Goal: Task Accomplishment & Management: Complete application form

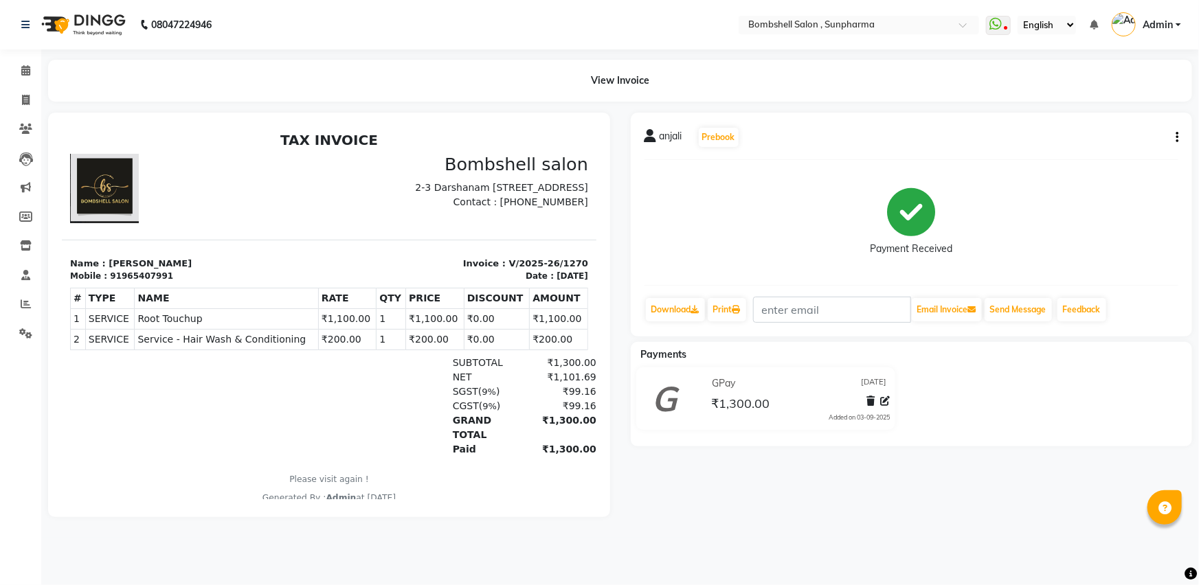
click at [907, 502] on div "anjali Prebook Payment Received Download Print Email Invoice Send Message Feedb…" at bounding box center [911, 315] width 583 height 405
click at [31, 104] on span at bounding box center [26, 101] width 24 height 16
select select "4965"
select select "service"
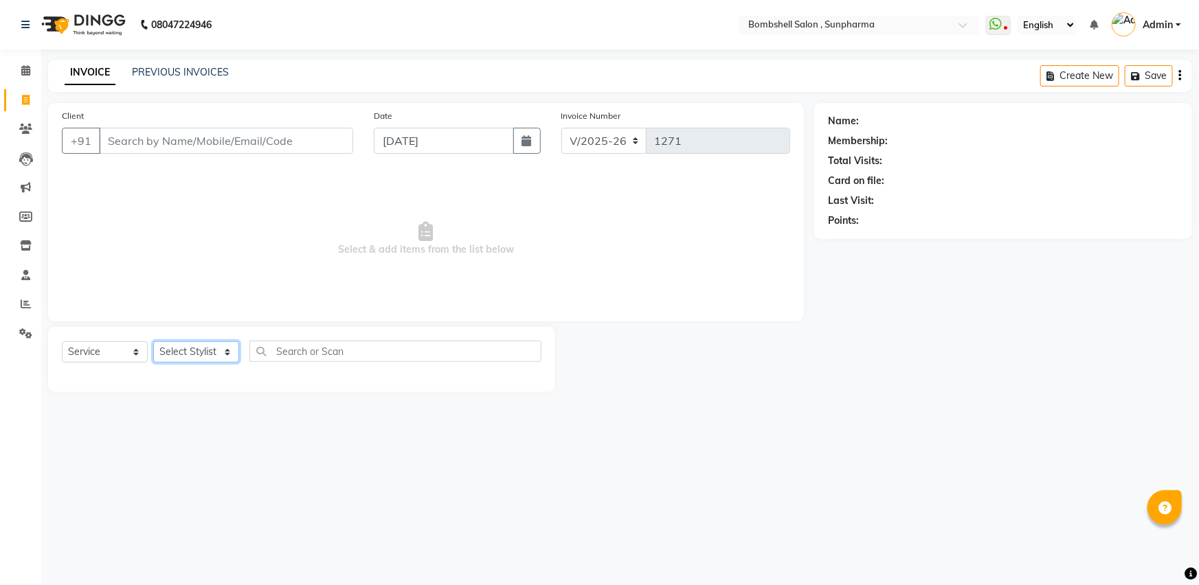
click at [222, 357] on select "Select Stylist [PERSON_NAME] Ananta [PERSON_NAME] [PERSON_NAME] dhanlaxmi poona…" at bounding box center [196, 352] width 86 height 21
select select "86696"
click at [153, 342] on select "Select Stylist [PERSON_NAME] Ananta [PERSON_NAME] [PERSON_NAME] dhanlaxmi poona…" at bounding box center [196, 352] width 86 height 21
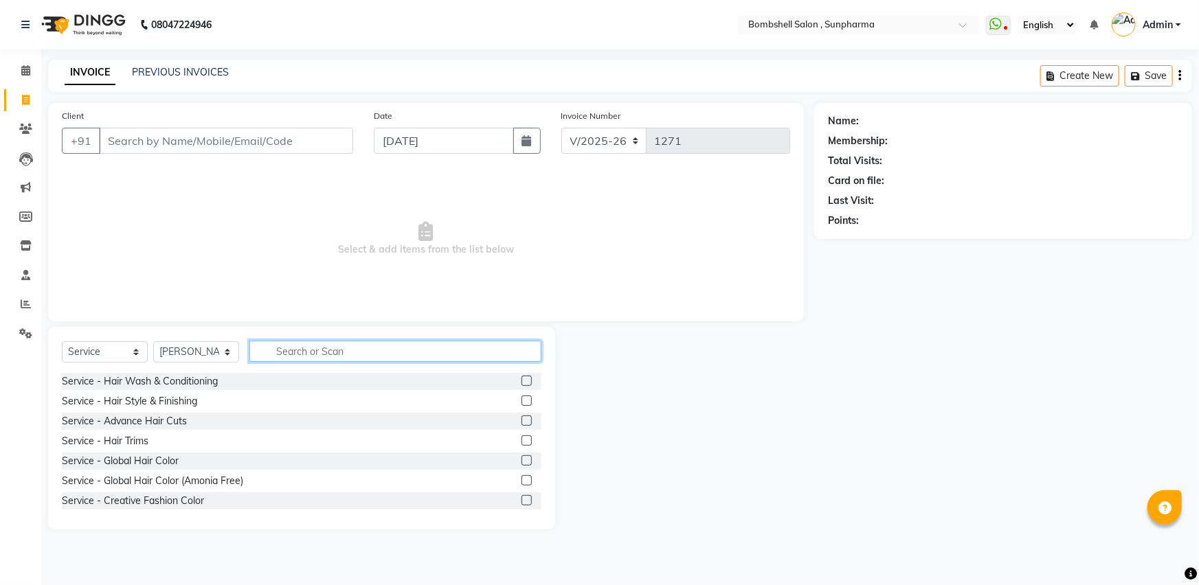
click at [302, 356] on input "text" at bounding box center [395, 351] width 292 height 21
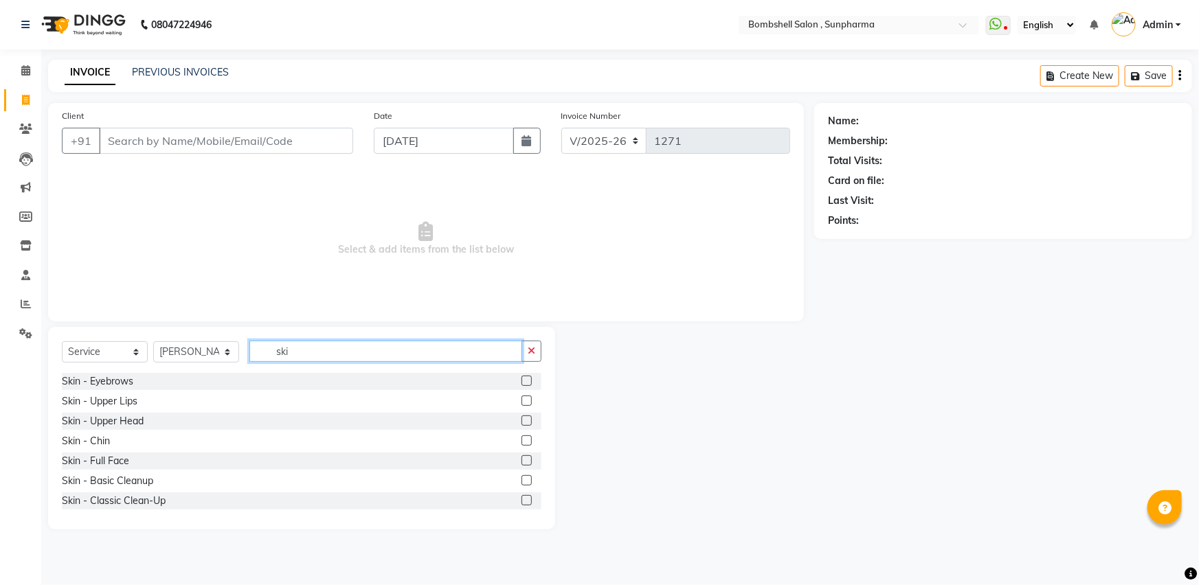
type input "ski"
click at [522, 381] on label at bounding box center [527, 381] width 10 height 10
click at [522, 381] on input "checkbox" at bounding box center [526, 381] width 9 height 9
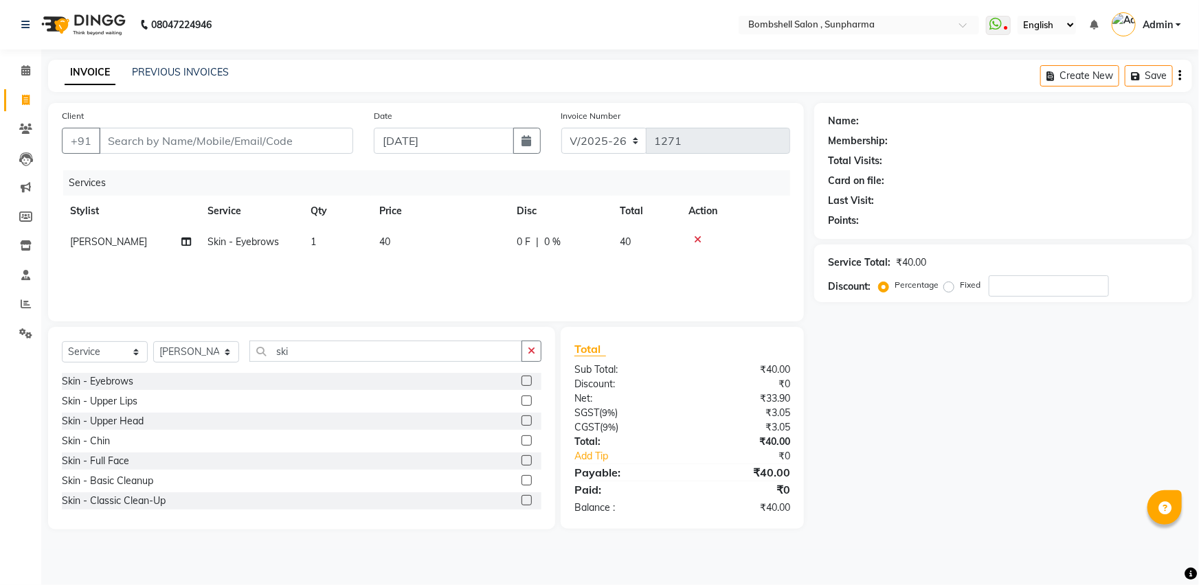
checkbox input "false"
click at [522, 404] on label at bounding box center [527, 401] width 10 height 10
click at [522, 404] on input "checkbox" at bounding box center [526, 401] width 9 height 9
checkbox input "false"
click at [522, 426] on label at bounding box center [527, 421] width 10 height 10
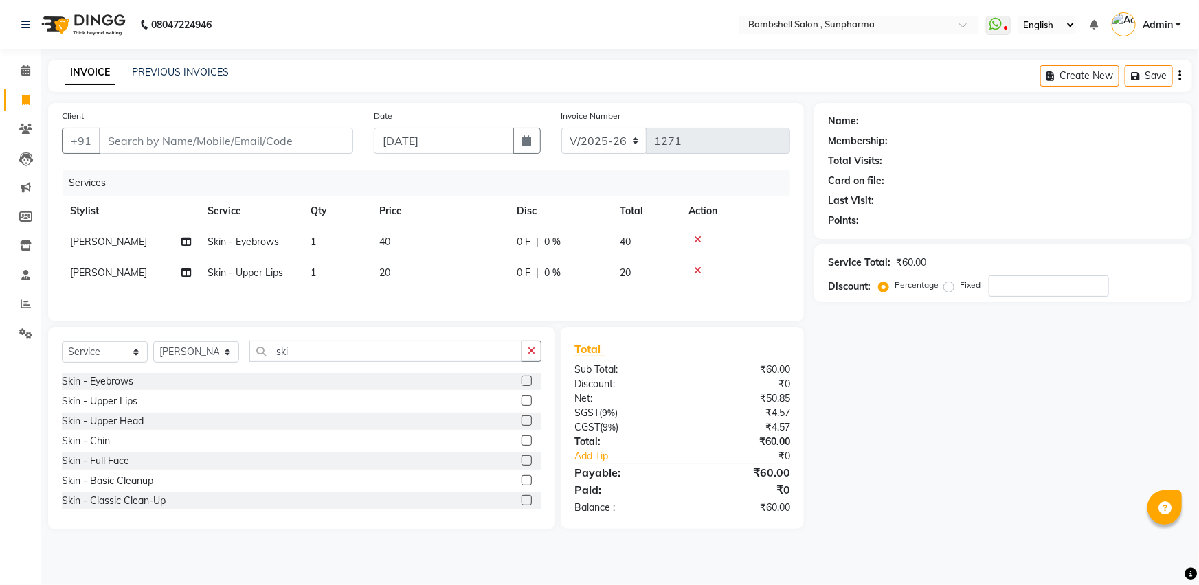
click at [522, 426] on input "checkbox" at bounding box center [526, 421] width 9 height 9
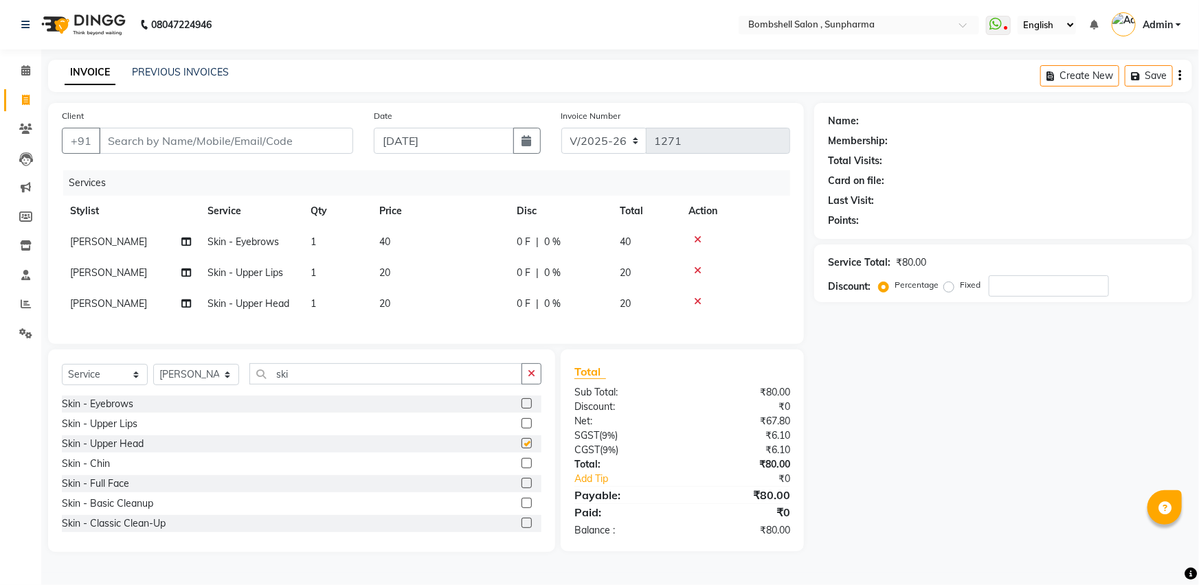
checkbox input "false"
click at [389, 244] on span "40" at bounding box center [384, 242] width 11 height 12
select select "86696"
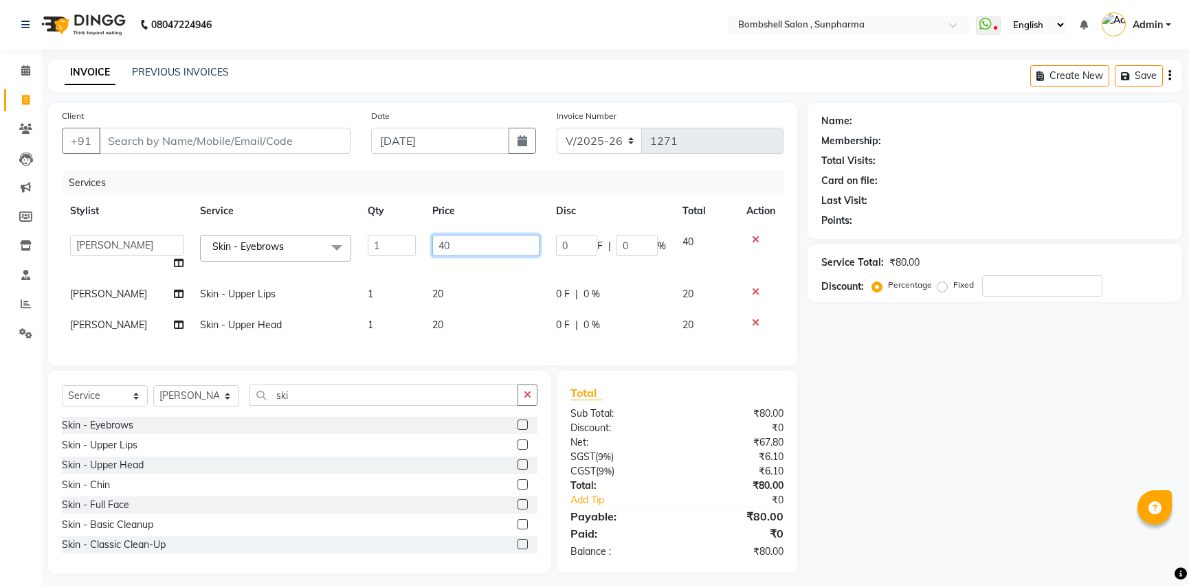
click at [440, 248] on input "40" at bounding box center [485, 245] width 107 height 21
type input "50"
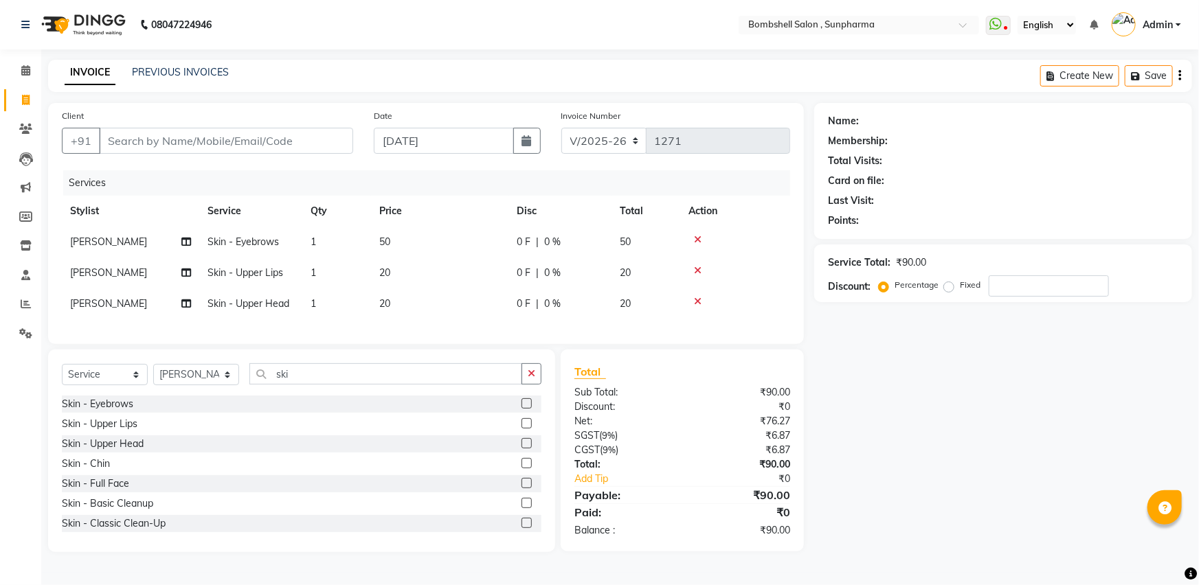
click at [438, 289] on tbody "[PERSON_NAME] Skin - Eyebrows 1 50 0 F | 0 % 50 [PERSON_NAME] Skin - Upper Lips…" at bounding box center [426, 273] width 728 height 93
click at [379, 271] on span "20" at bounding box center [384, 273] width 11 height 12
select select "86696"
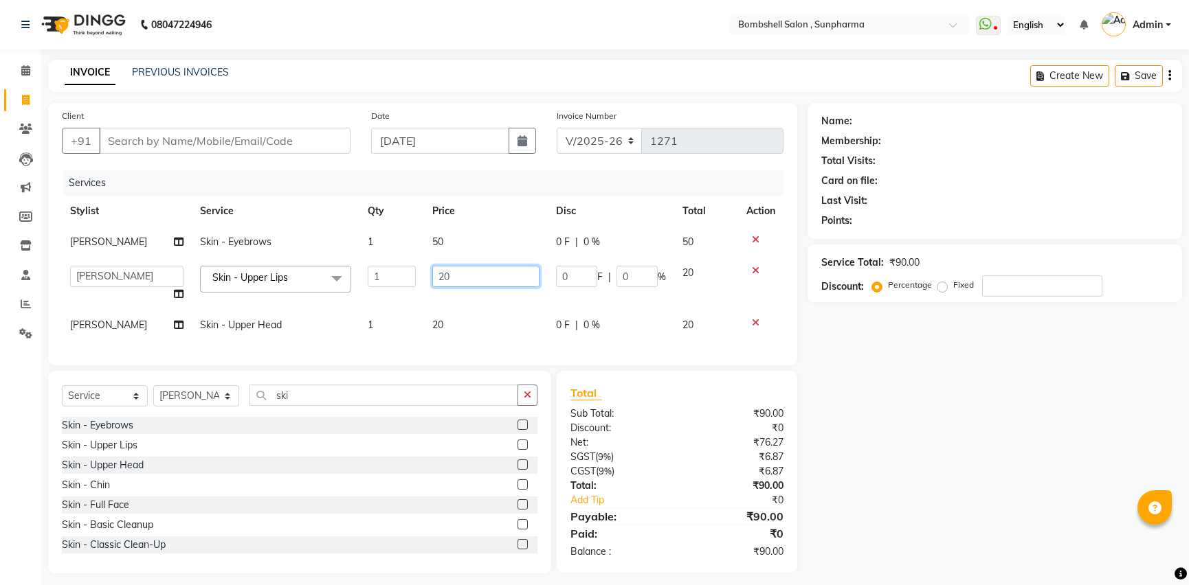
click at [441, 274] on input "20" at bounding box center [485, 276] width 107 height 21
type input "30"
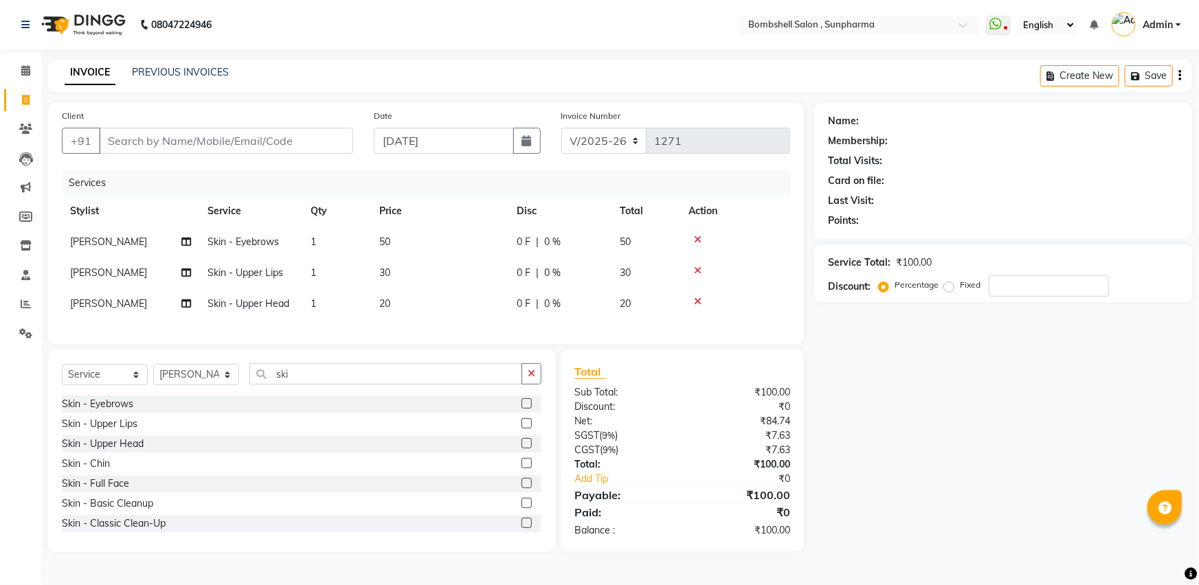
click at [433, 322] on div "Services Stylist Service Qty Price Disc Total Action [PERSON_NAME] Skin - Eyebr…" at bounding box center [426, 250] width 728 height 160
click at [384, 302] on span "20" at bounding box center [384, 304] width 11 height 12
select select "86696"
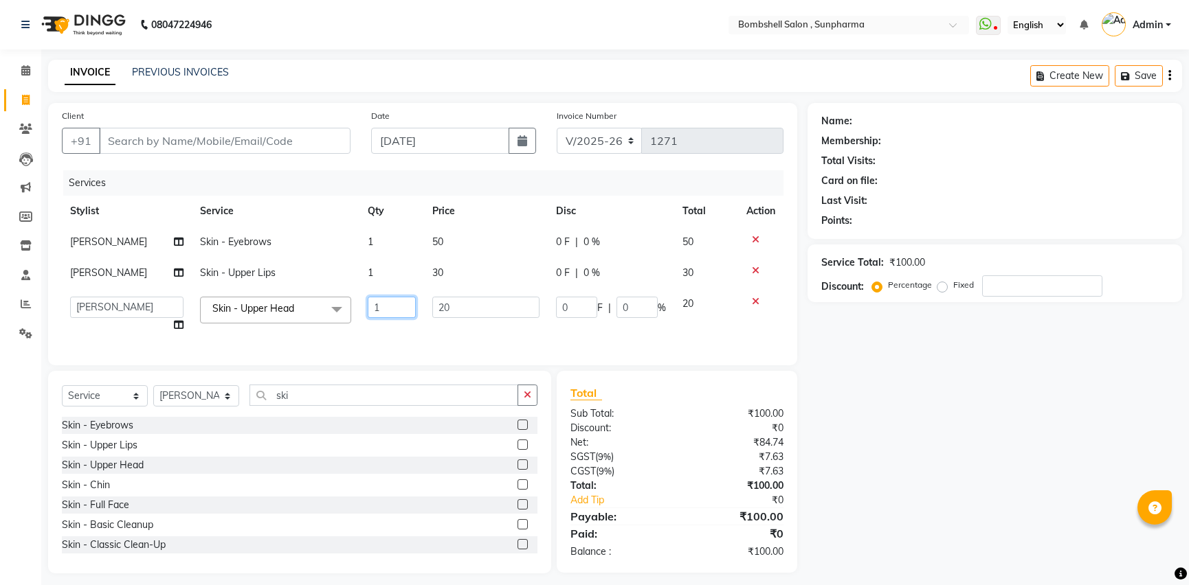
click at [384, 302] on input "1" at bounding box center [392, 307] width 49 height 21
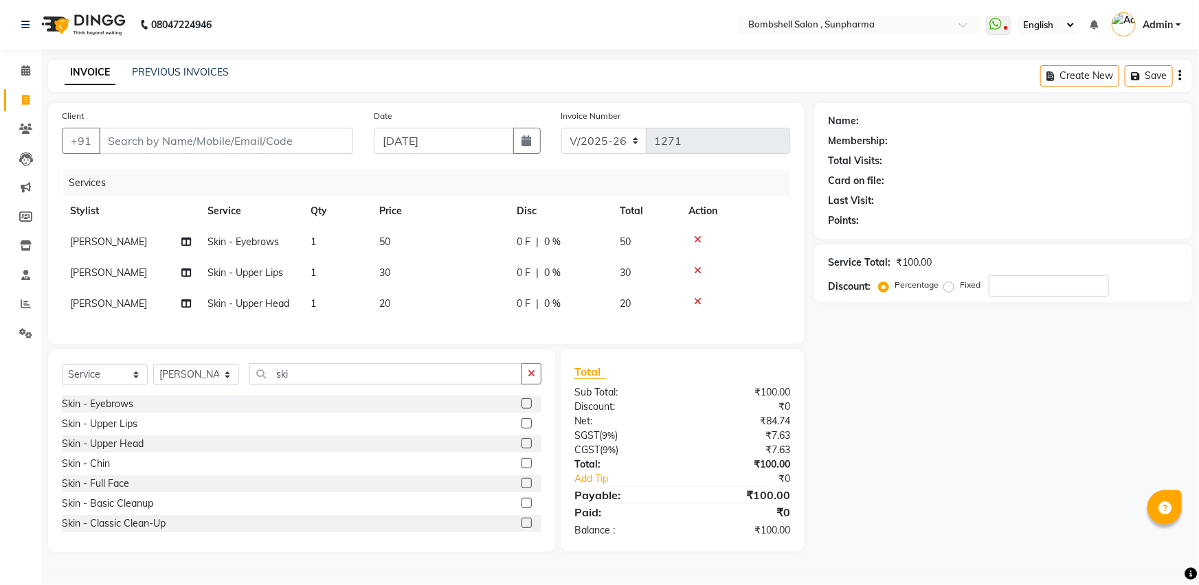
click at [408, 304] on td "20" at bounding box center [439, 304] width 137 height 31
select select "86696"
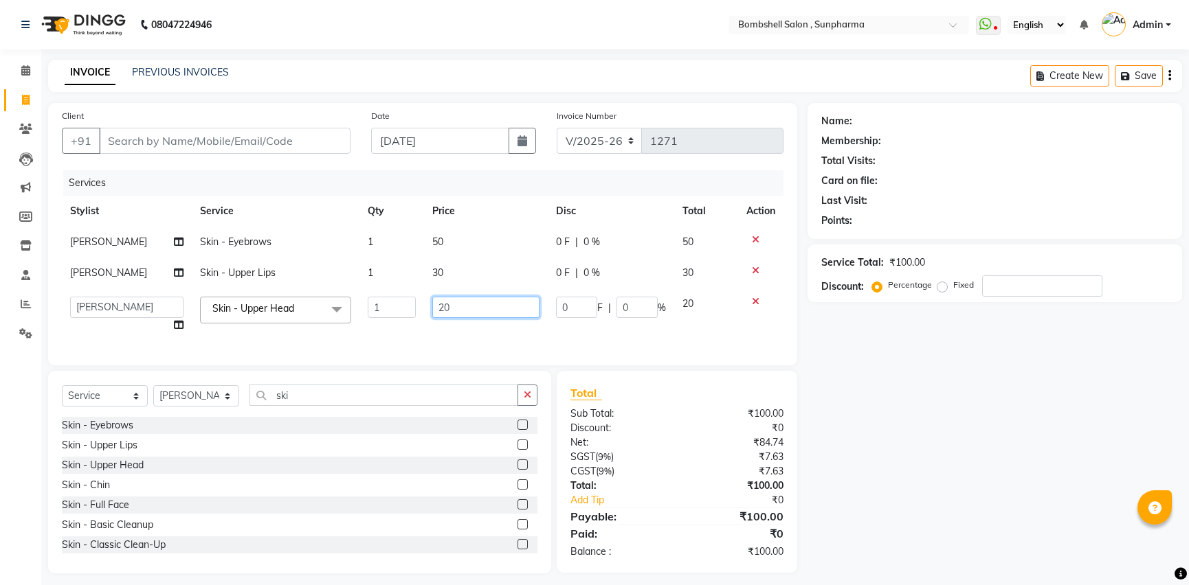
click at [438, 306] on input "20" at bounding box center [485, 307] width 107 height 21
type input "30"
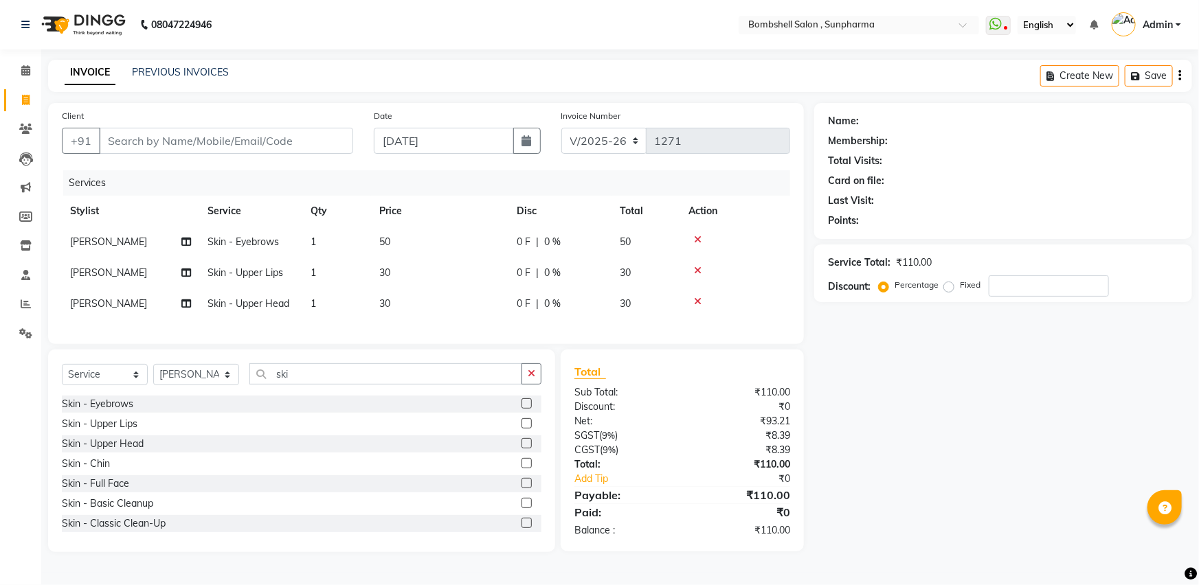
click at [801, 391] on div "Total Sub Total: ₹110.00 Discount: ₹0 Net: ₹93.21 SGST ( 9% ) ₹8.39 CGST ( 9% )…" at bounding box center [684, 451] width 259 height 203
click at [311, 146] on input "Client" at bounding box center [226, 141] width 254 height 26
click at [241, 144] on input "Client" at bounding box center [226, 141] width 254 height 26
type input "7"
type input "0"
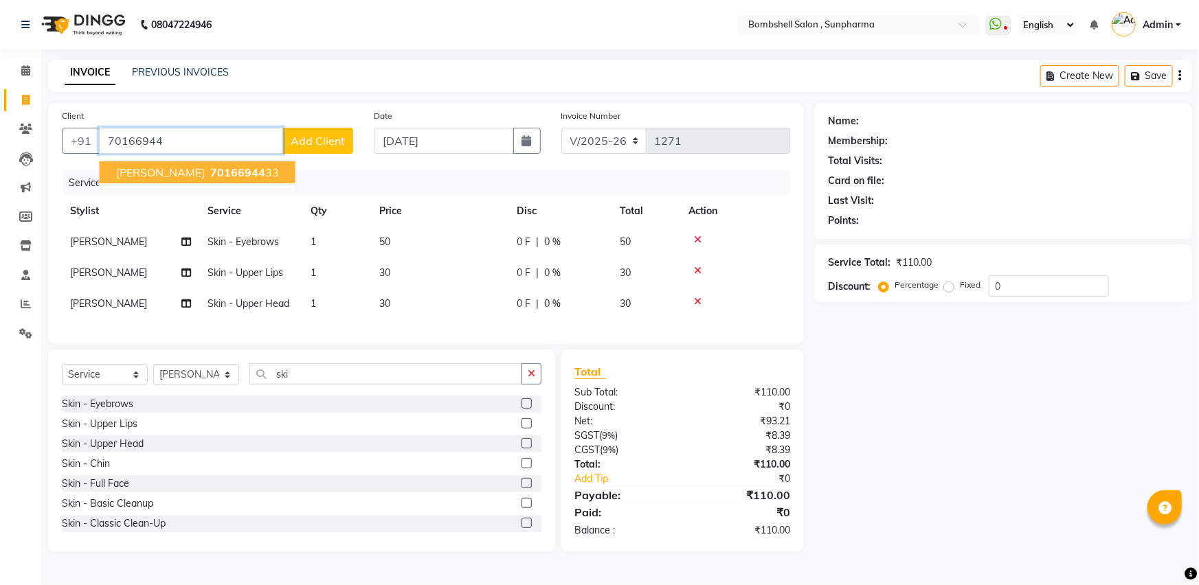
click at [279, 171] on ngb-highlight "70166944 33" at bounding box center [243, 173] width 71 height 14
type input "7016694433"
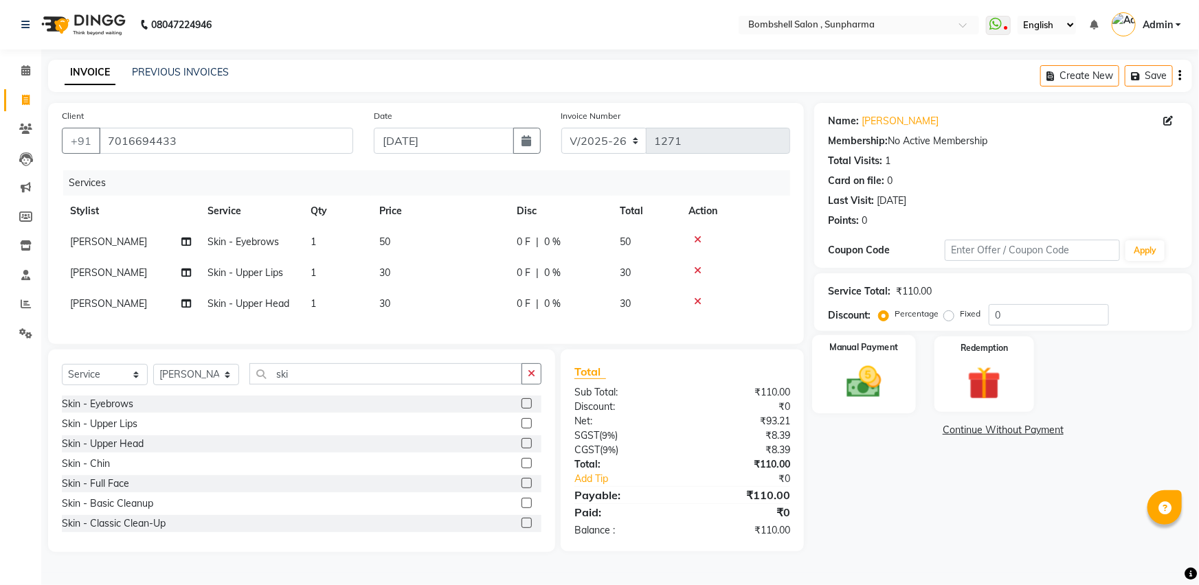
click at [906, 367] on div "Manual Payment" at bounding box center [864, 374] width 104 height 79
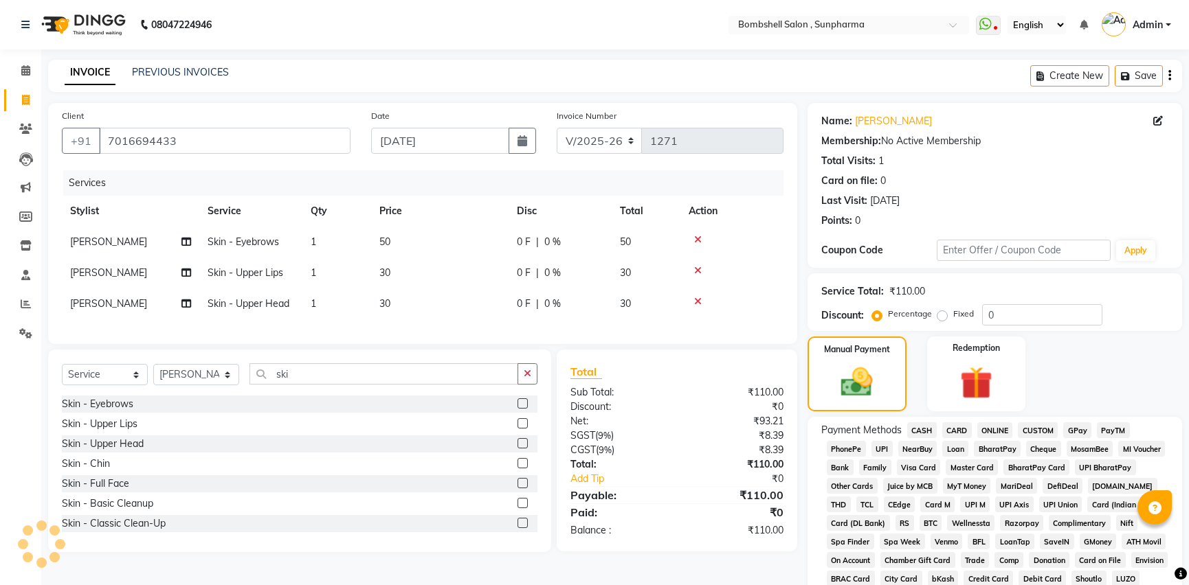
click at [1070, 425] on span "GPay" at bounding box center [1077, 431] width 28 height 16
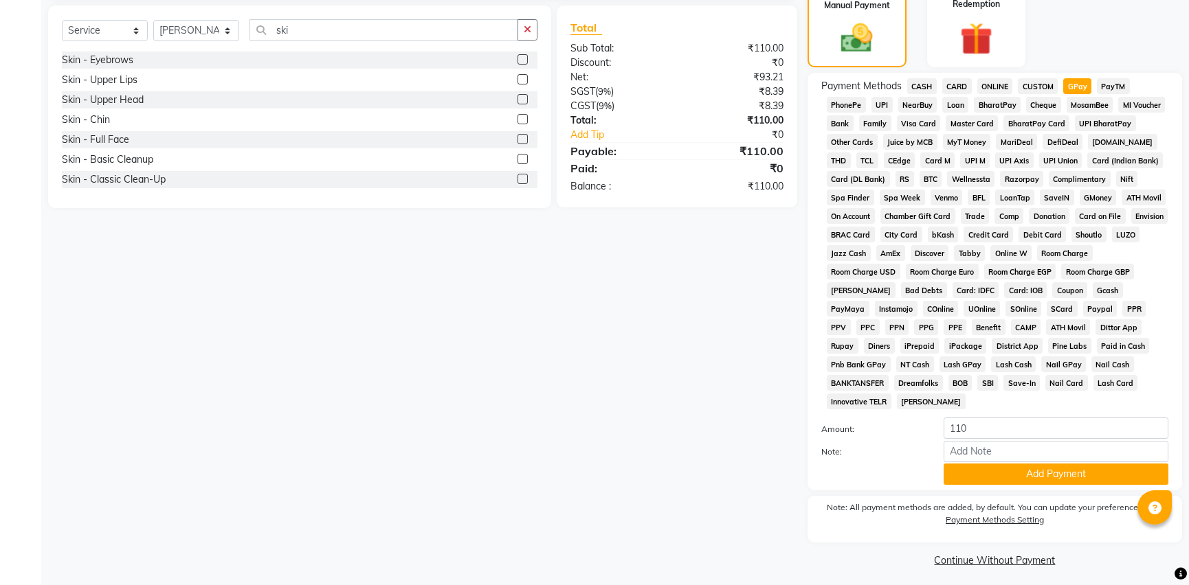
scroll to position [350, 0]
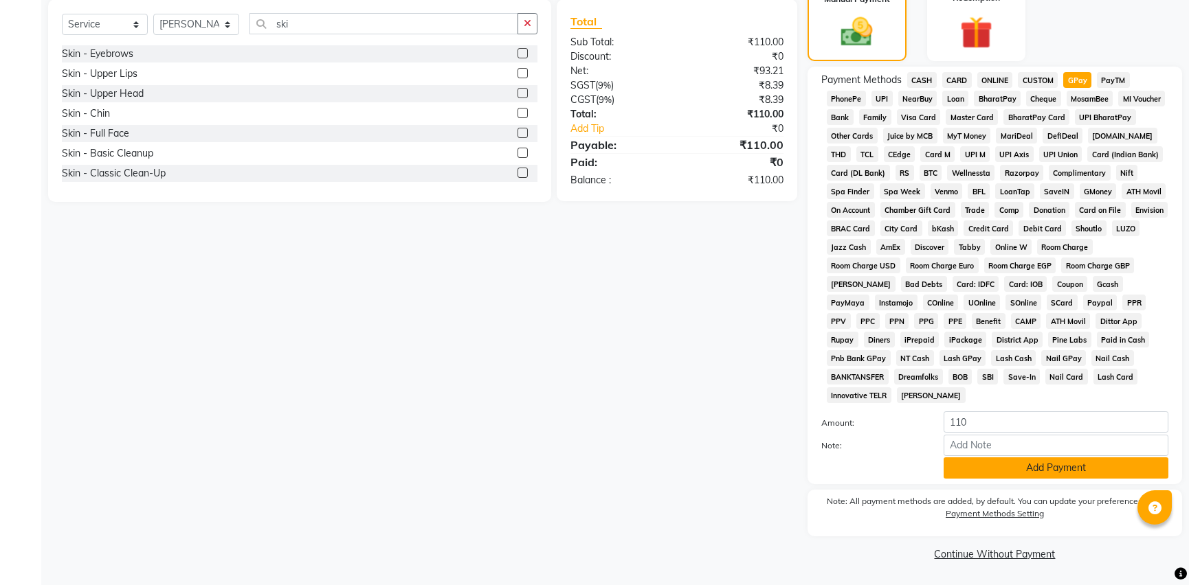
click at [1053, 469] on button "Add Payment" at bounding box center [1055, 468] width 225 height 21
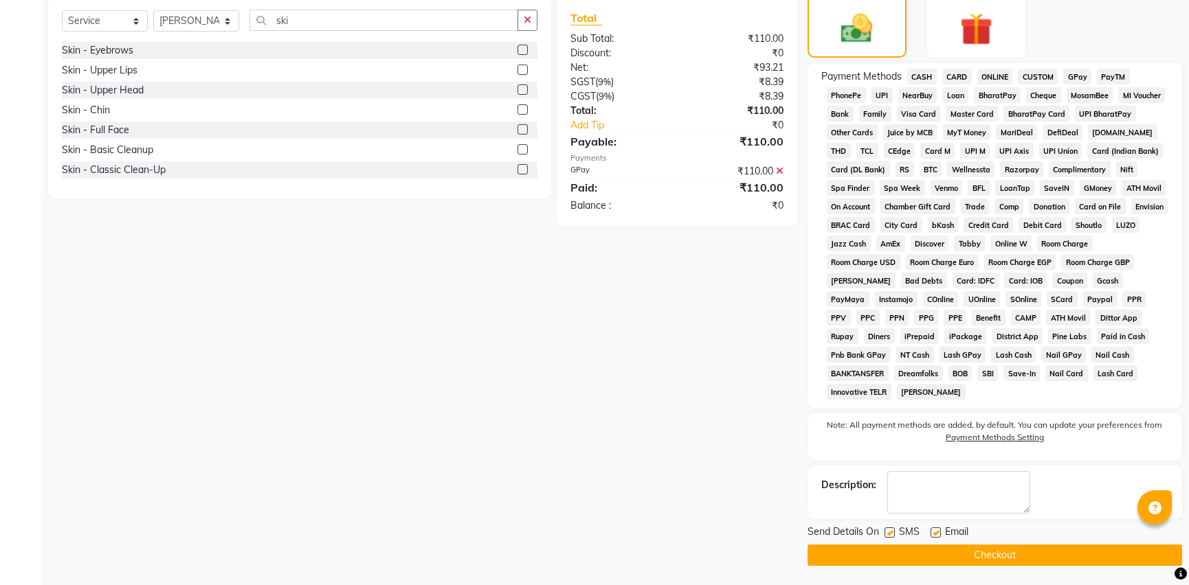
scroll to position [355, 0]
click at [942, 549] on button "Checkout" at bounding box center [994, 554] width 374 height 21
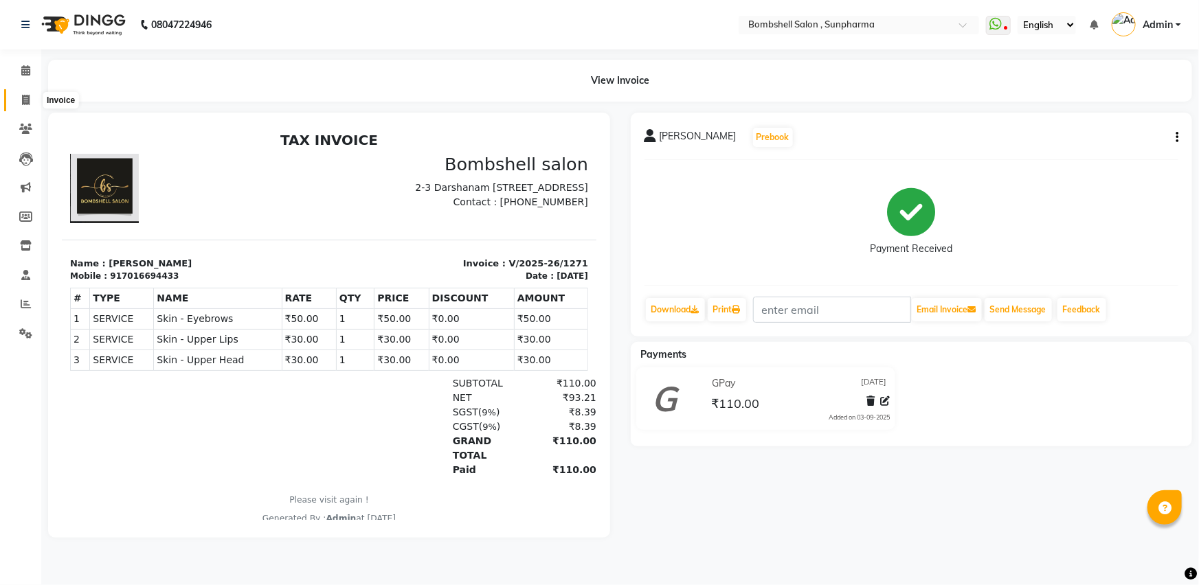
click at [22, 97] on icon at bounding box center [26, 100] width 8 height 10
select select "service"
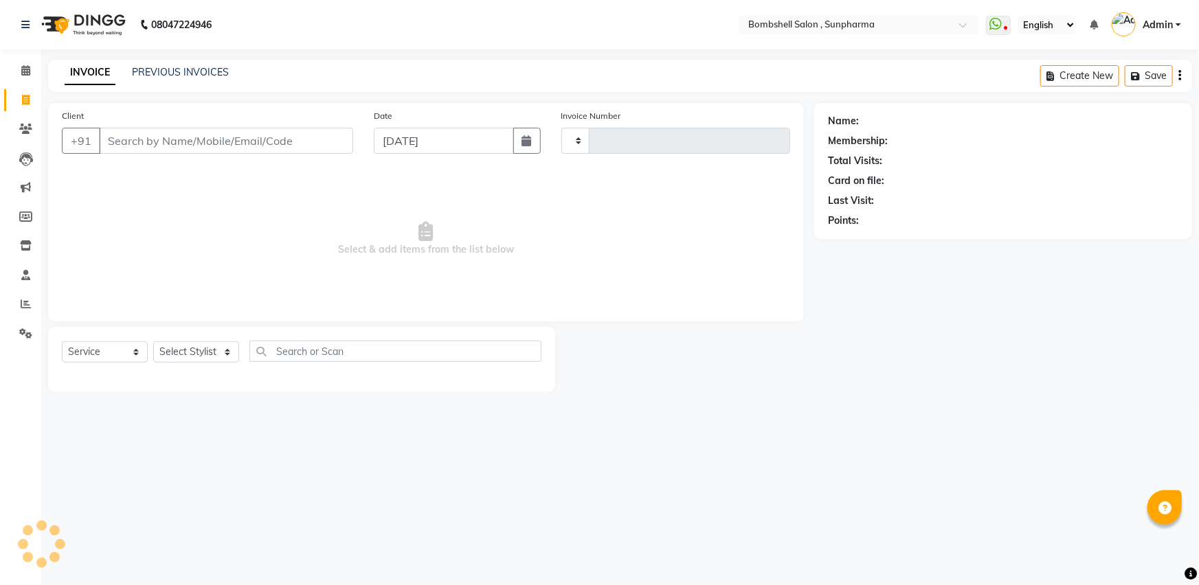
type input "1272"
select select "4965"
click at [225, 344] on select "Select Stylist" at bounding box center [196, 352] width 86 height 21
select select "76568"
click at [153, 342] on select "Select Stylist [PERSON_NAME] Ananta [PERSON_NAME] [PERSON_NAME] dhanlaxmi poona…" at bounding box center [196, 352] width 86 height 21
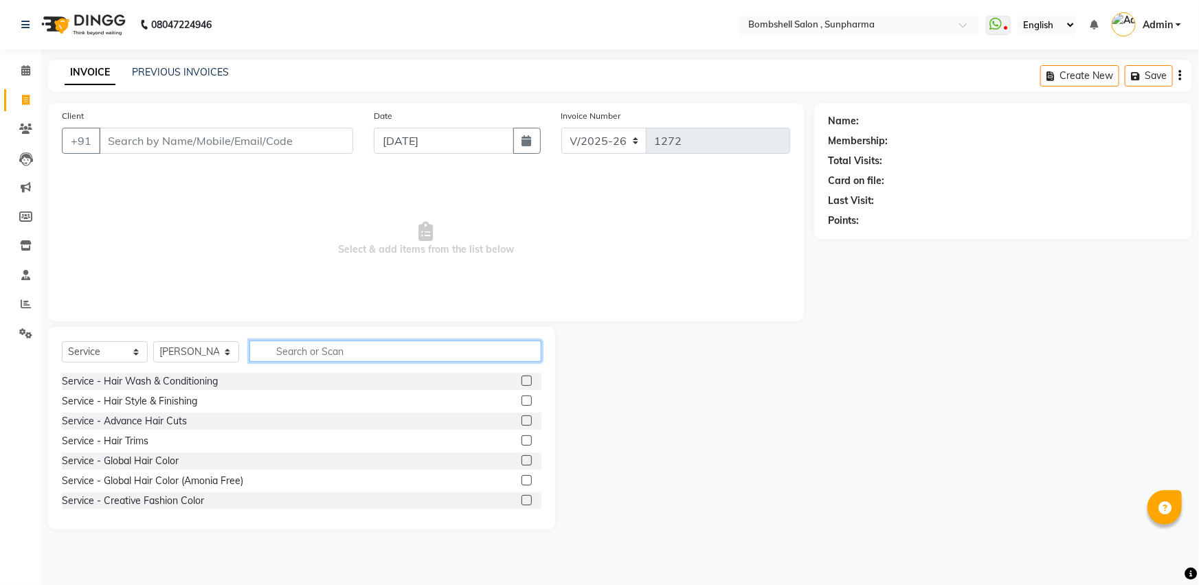
click at [300, 354] on input "text" at bounding box center [395, 351] width 292 height 21
click at [226, 350] on select "Select Stylist [PERSON_NAME] Ananta [PERSON_NAME] [PERSON_NAME] dhanlaxmi poona…" at bounding box center [196, 352] width 86 height 21
click at [663, 471] on div at bounding box center [684, 428] width 259 height 203
click at [207, 350] on select "Select Stylist [PERSON_NAME] Ananta [PERSON_NAME] [PERSON_NAME] dhanlaxmi poona…" at bounding box center [196, 352] width 86 height 21
click at [276, 359] on input "text" at bounding box center [395, 351] width 292 height 21
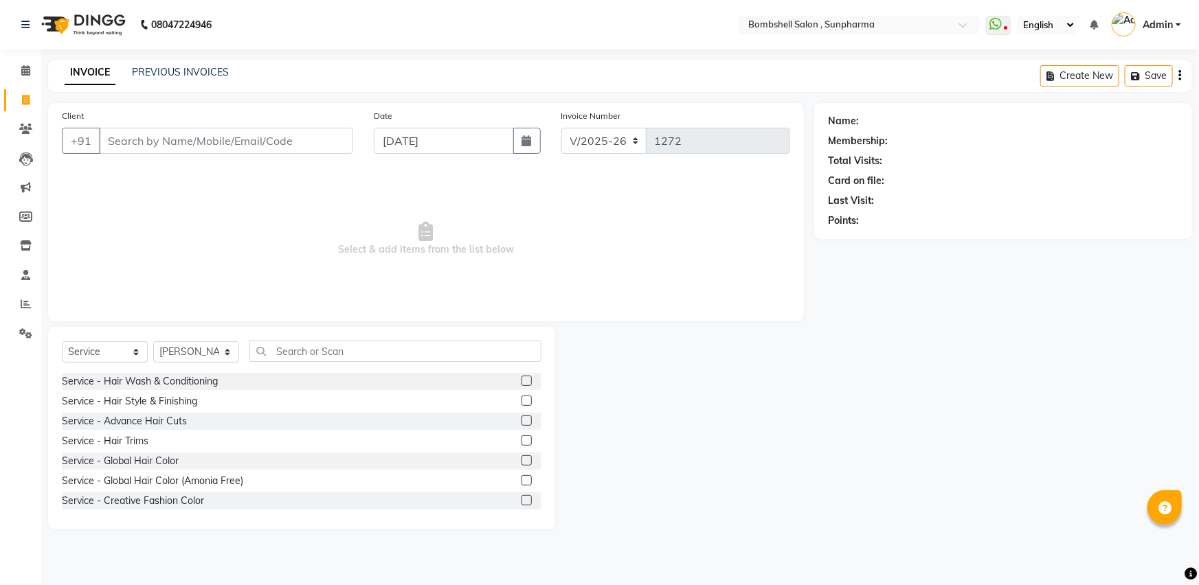
click at [522, 377] on label at bounding box center [527, 381] width 10 height 10
click at [522, 377] on input "checkbox" at bounding box center [526, 381] width 9 height 9
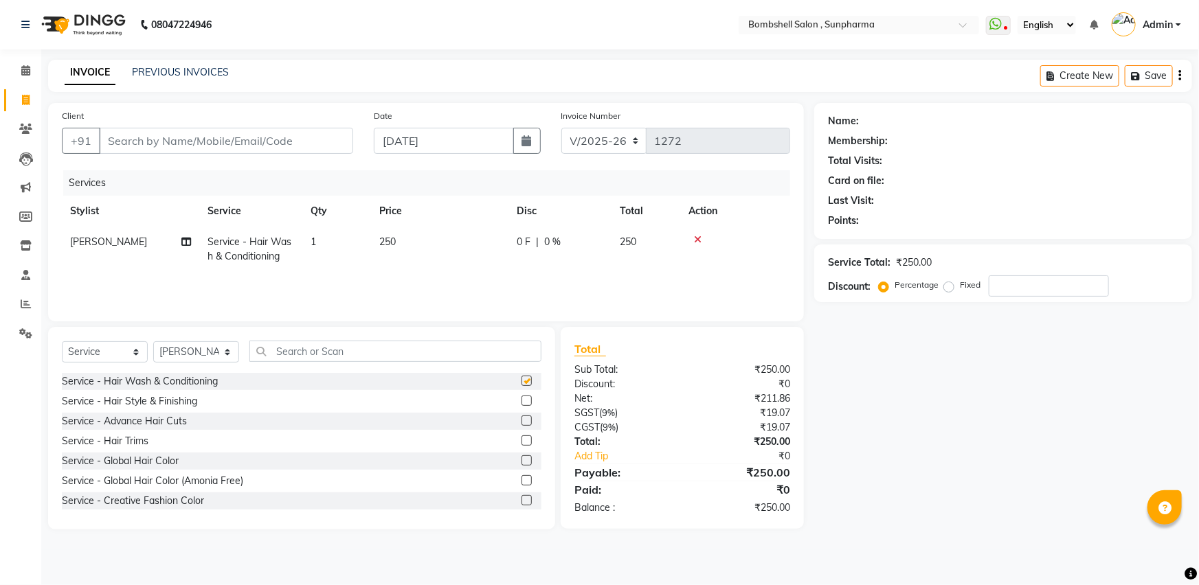
checkbox input "false"
click at [223, 348] on select "Select Stylist [PERSON_NAME] Ananta [PERSON_NAME] [PERSON_NAME] dhanlaxmi poona…" at bounding box center [196, 352] width 86 height 21
select select "59017"
click at [153, 342] on select "Select Stylist [PERSON_NAME] Ananta [PERSON_NAME] [PERSON_NAME] dhanlaxmi poona…" at bounding box center [196, 352] width 86 height 21
click at [694, 238] on icon at bounding box center [698, 240] width 8 height 10
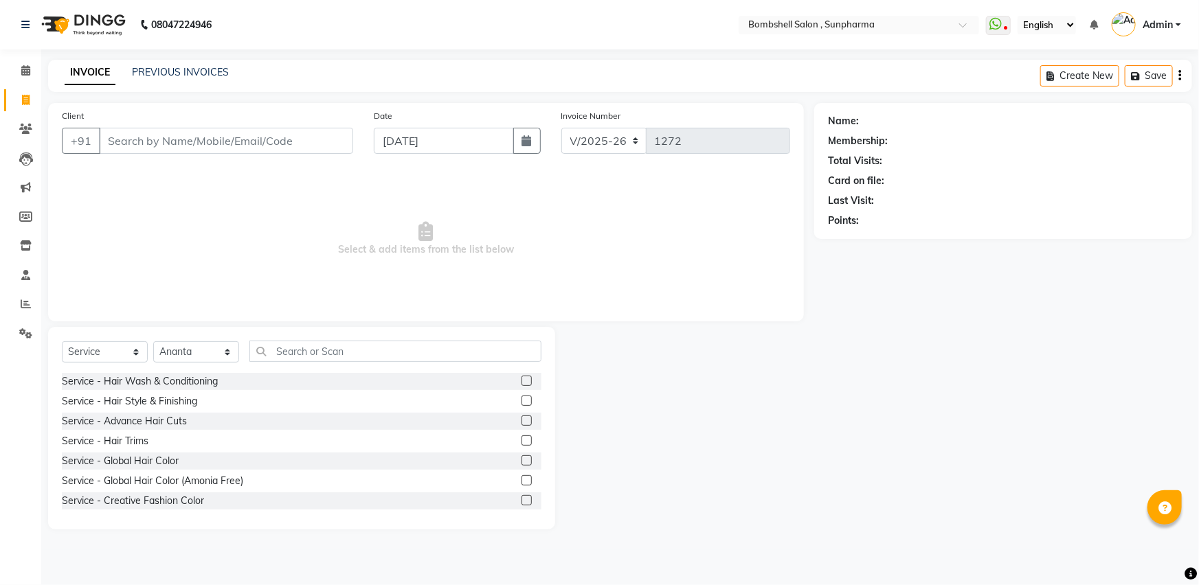
click at [522, 384] on label at bounding box center [527, 381] width 10 height 10
click at [522, 384] on input "checkbox" at bounding box center [526, 381] width 9 height 9
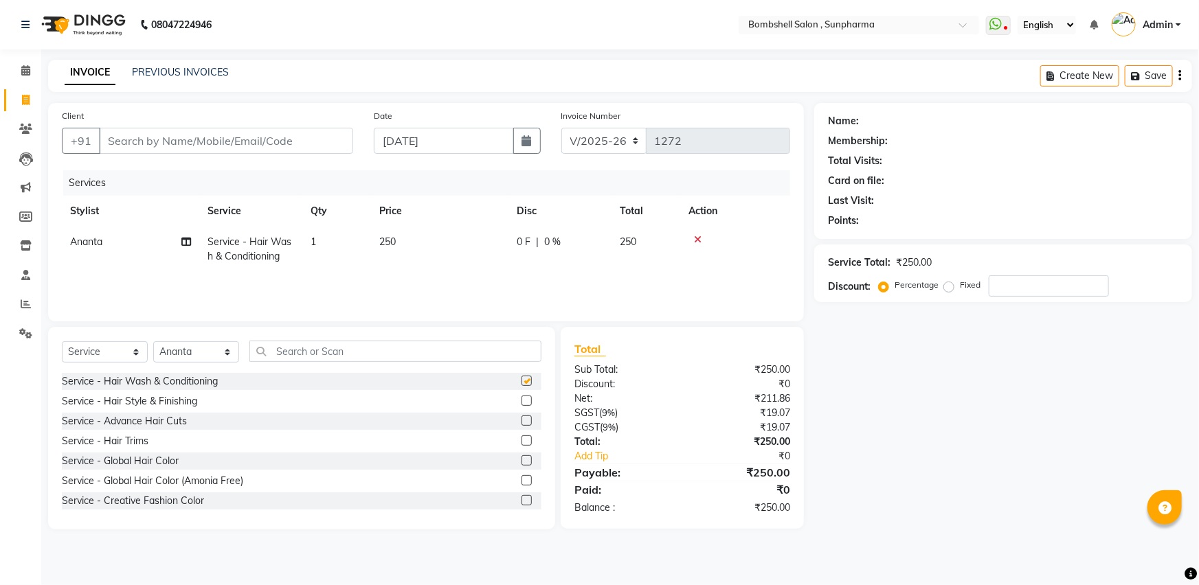
checkbox input "false"
click at [216, 145] on input "Client" at bounding box center [226, 141] width 254 height 26
type input "b"
type input "0"
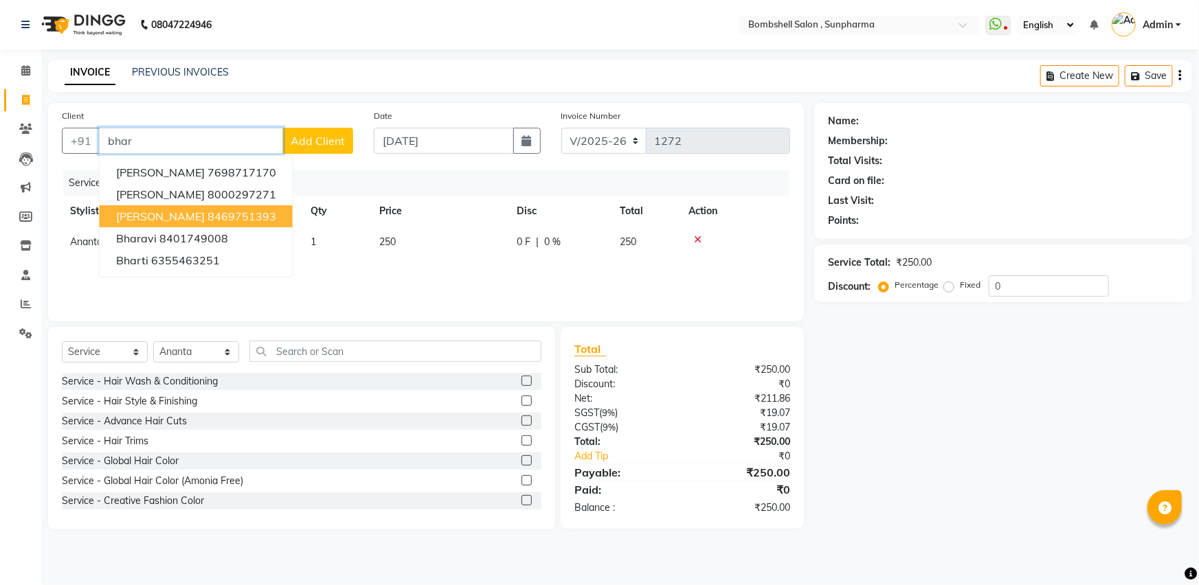
click at [216, 217] on ngb-highlight "8469751393" at bounding box center [242, 217] width 69 height 14
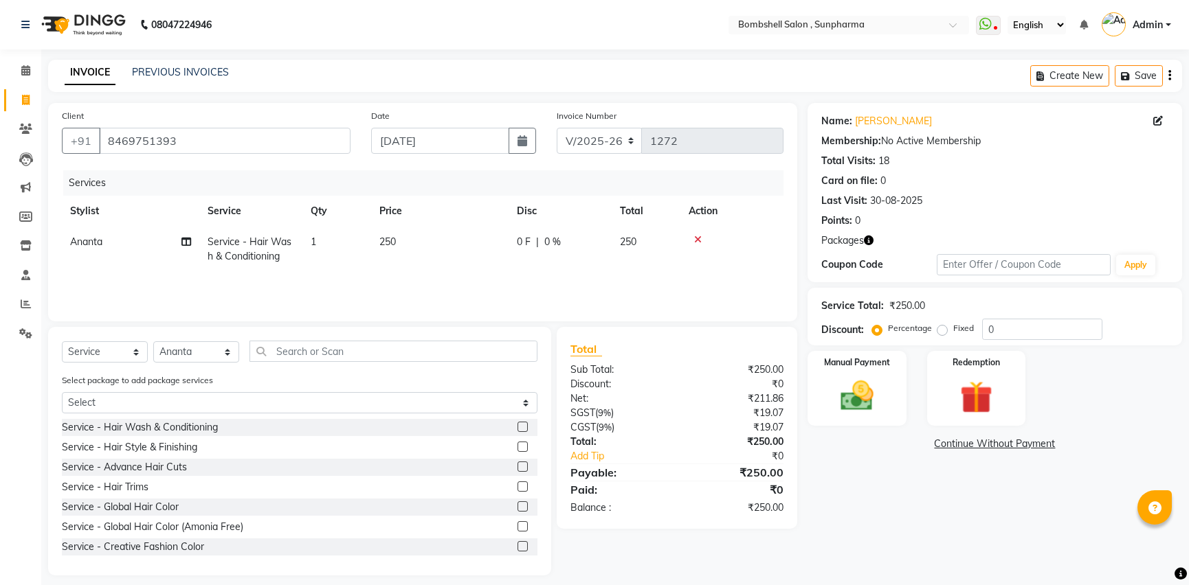
click at [700, 240] on icon at bounding box center [698, 240] width 8 height 10
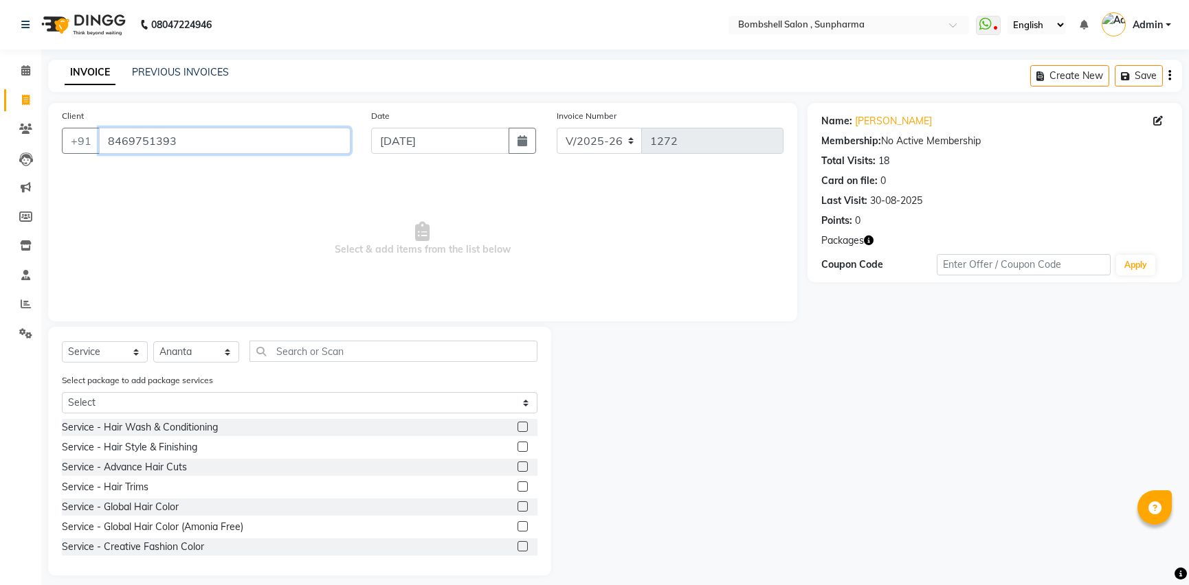
click at [334, 144] on input "8469751393" at bounding box center [224, 141] width 251 height 26
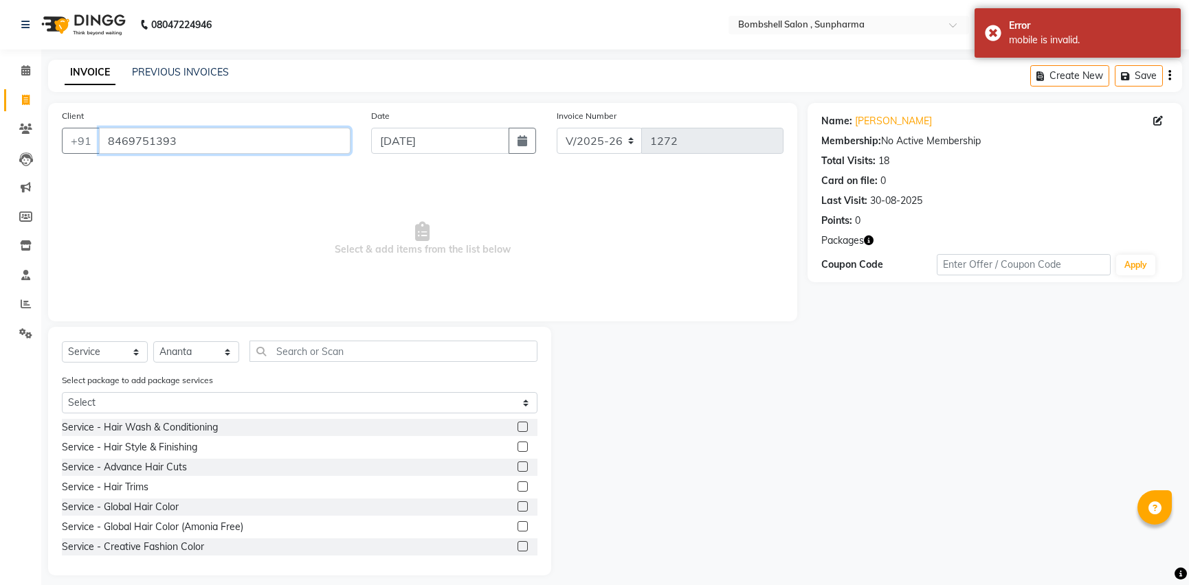
click at [333, 144] on input "8469751393" at bounding box center [224, 141] width 251 height 26
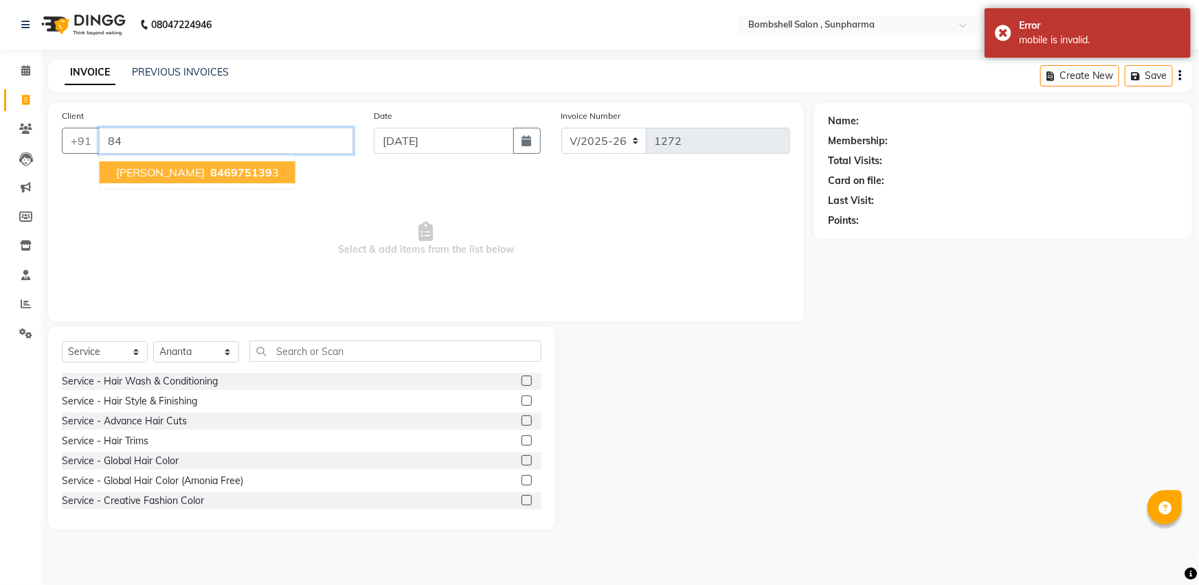
type input "8"
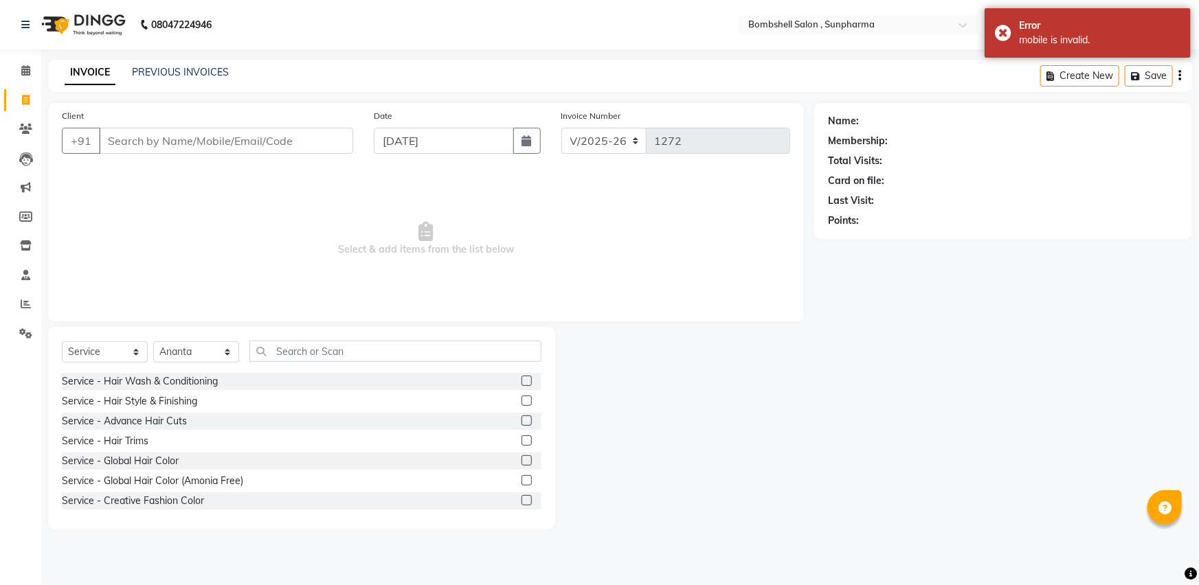
click at [769, 508] on div at bounding box center [684, 428] width 259 height 203
